Goal: Information Seeking & Learning: Learn about a topic

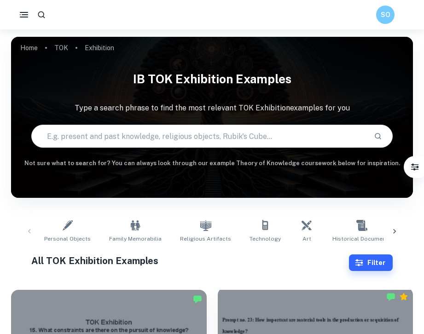
scroll to position [268, 0]
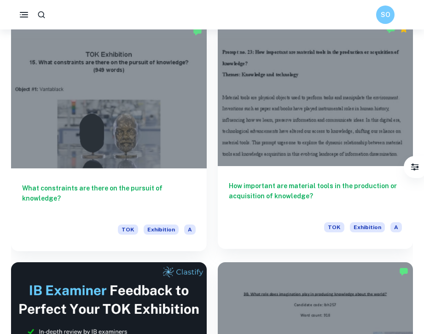
click at [314, 89] on div at bounding box center [316, 93] width 196 height 146
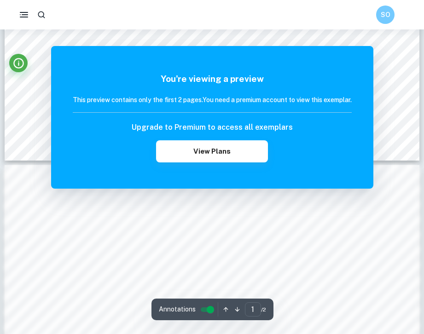
scroll to position [629, 0]
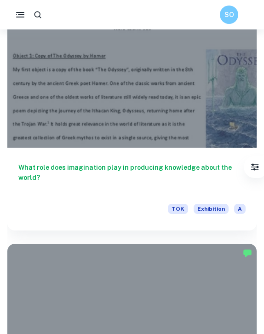
scroll to position [1154, 0]
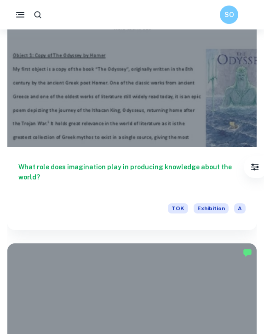
click at [165, 155] on div "What role does imagination play in producing knowledge about the world? TOK Exh…" at bounding box center [131, 188] width 249 height 83
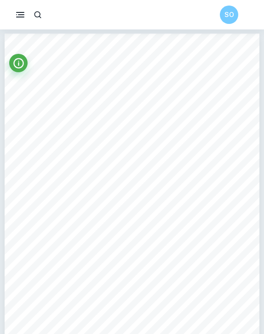
scroll to position [12, 0]
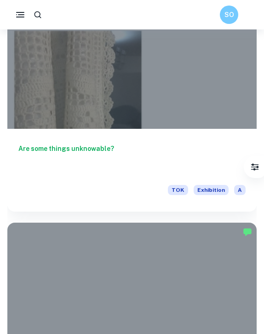
scroll to position [2252, 0]
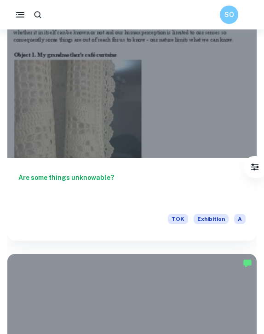
click at [192, 115] on div at bounding box center [131, 64] width 249 height 187
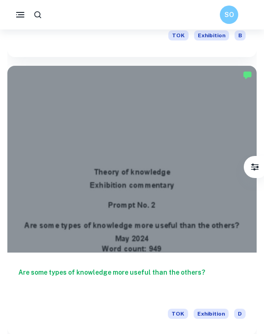
scroll to position [2722, 0]
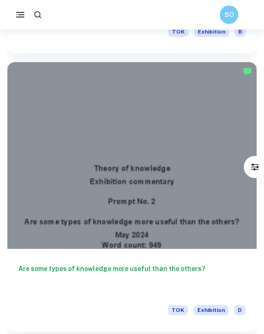
click at [199, 206] on div at bounding box center [131, 155] width 249 height 187
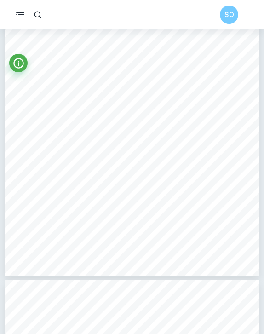
scroll to position [1988, 0]
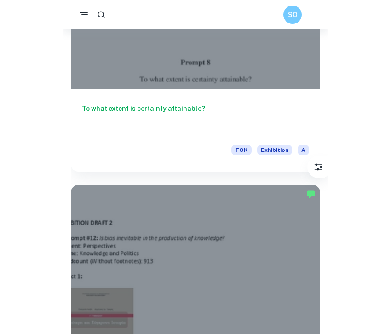
scroll to position [3446, 0]
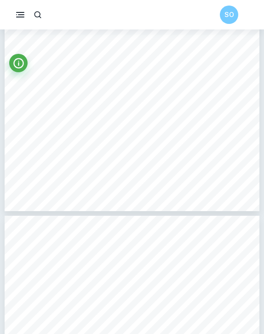
scroll to position [1693, 0]
